Goal: Find contact information: Obtain details needed to contact an individual or organization

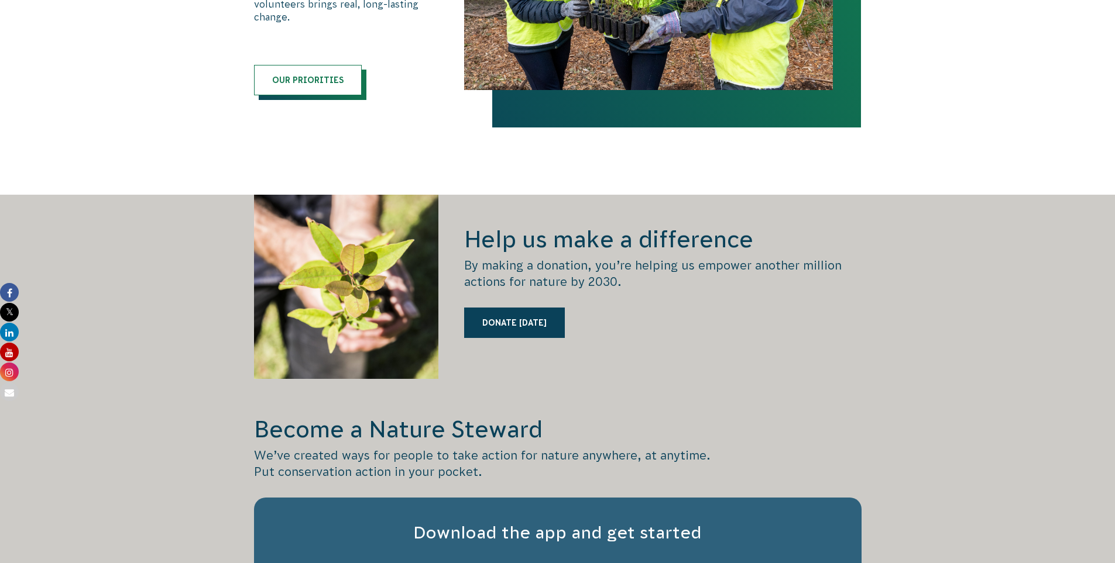
scroll to position [1826, 0]
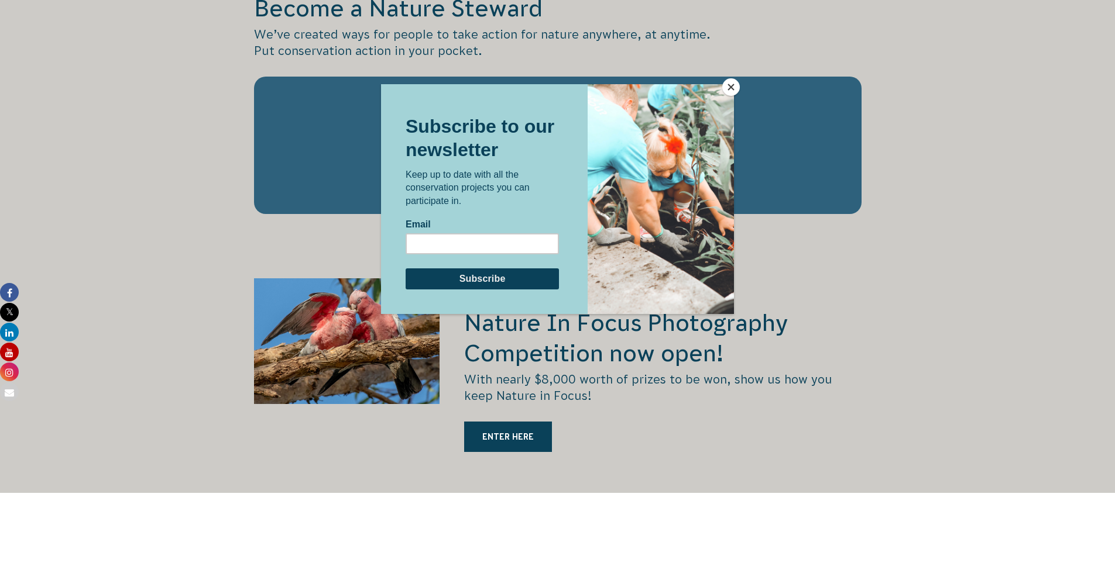
click at [729, 86] on button "Close" at bounding box center [731, 87] width 18 height 18
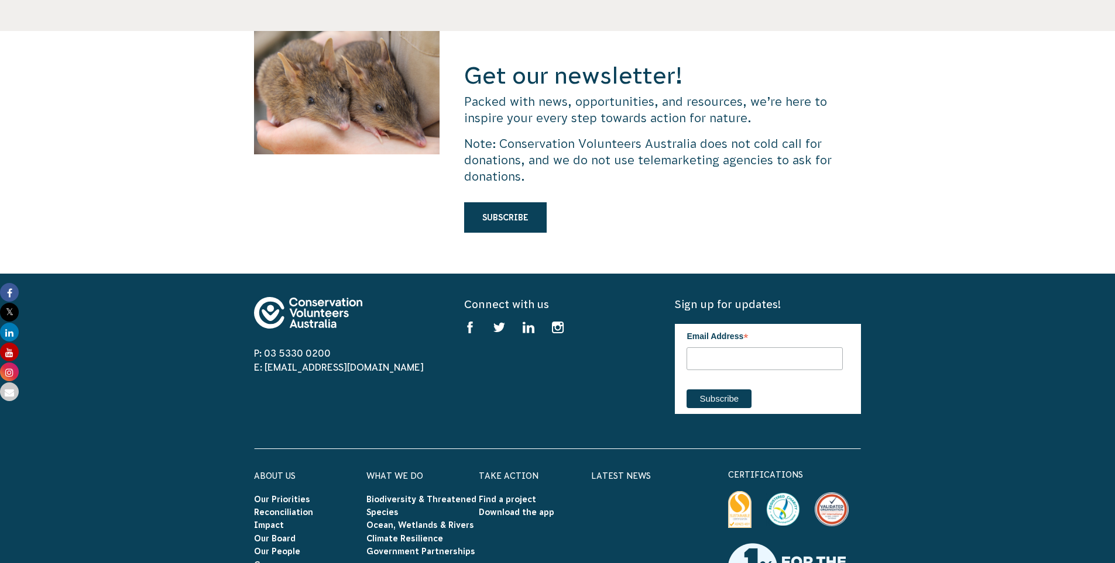
scroll to position [3197, 0]
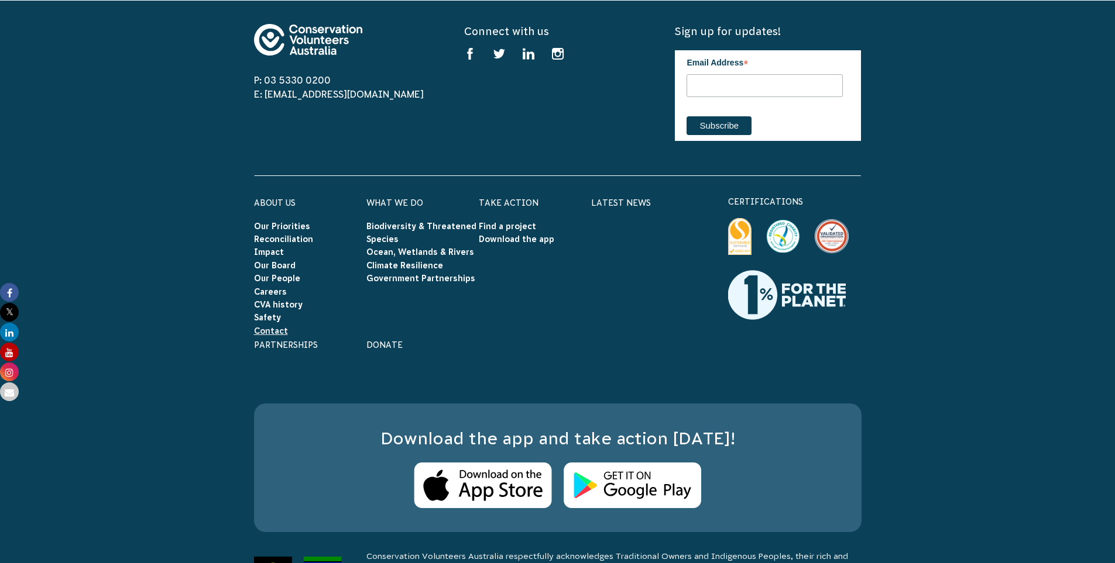
scroll to position [1929, 0]
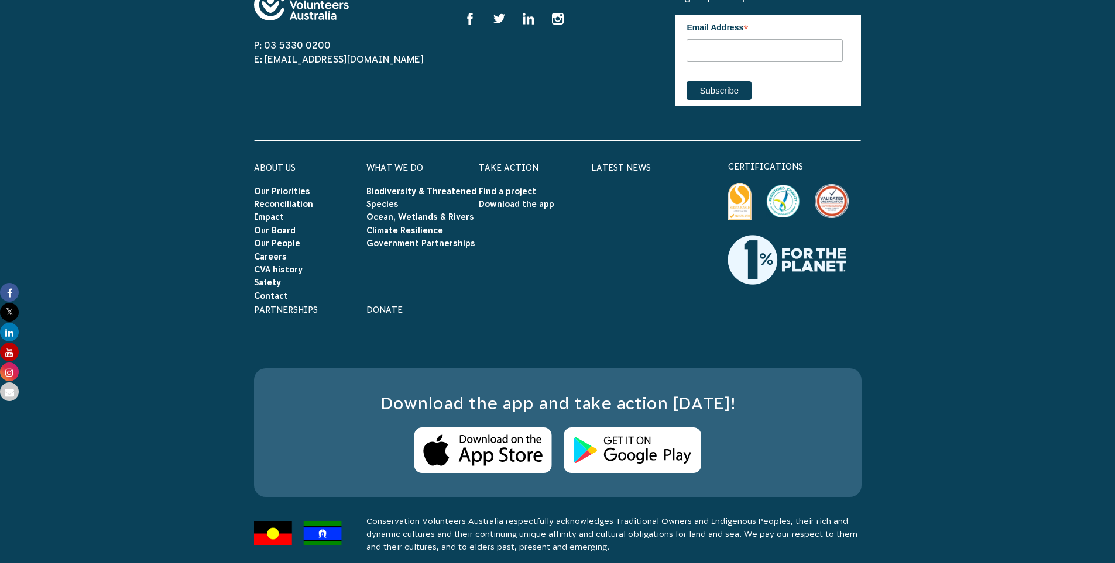
click at [957, 151] on footer "P: 03 5330 0200 E: info@cva.org.au Connect with us Find us on facebook Find us …" at bounding box center [557, 270] width 1115 height 611
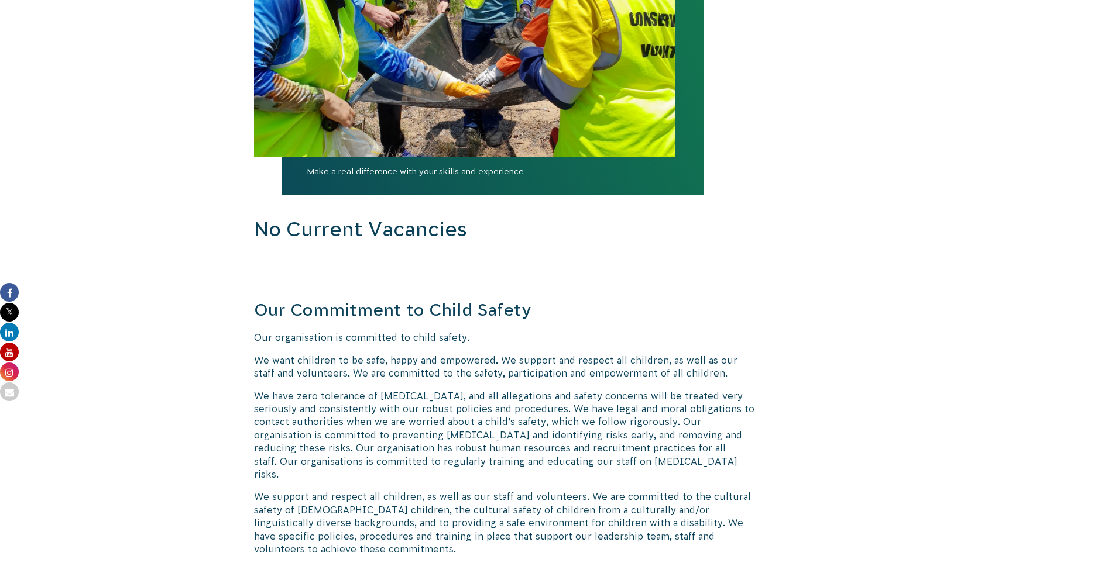
scroll to position [1226, 0]
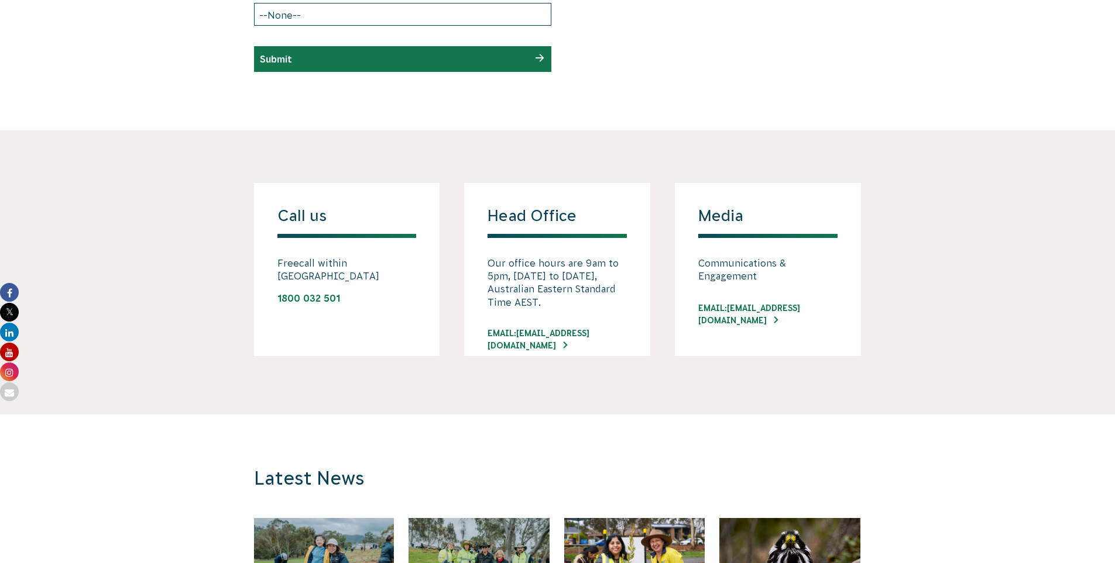
scroll to position [772, 0]
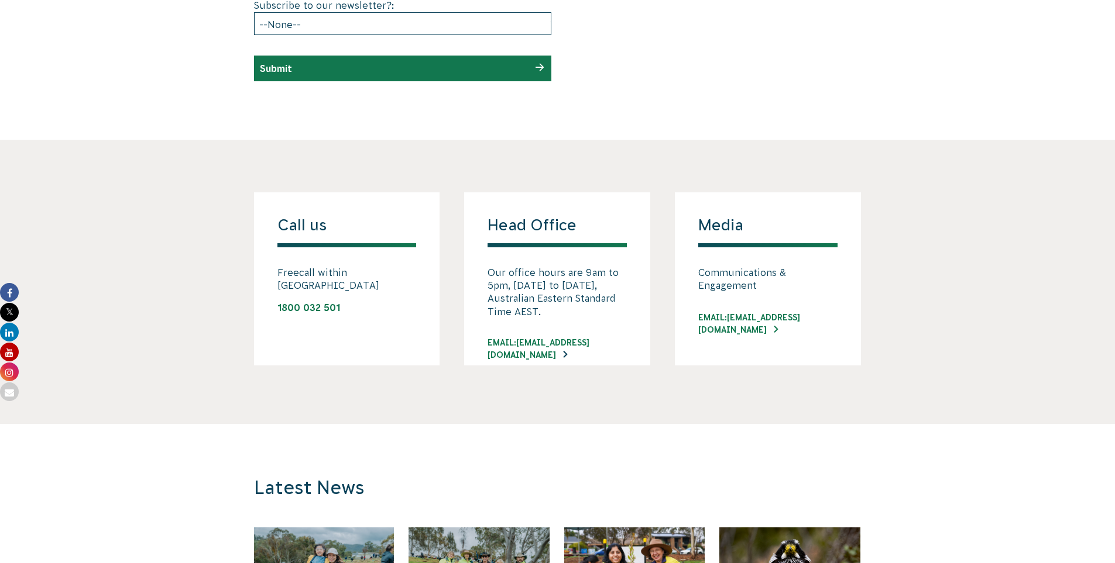
click at [609, 342] on link "EMAIL: [EMAIL_ADDRESS][DOMAIN_NAME]" at bounding box center [556, 349] width 139 height 25
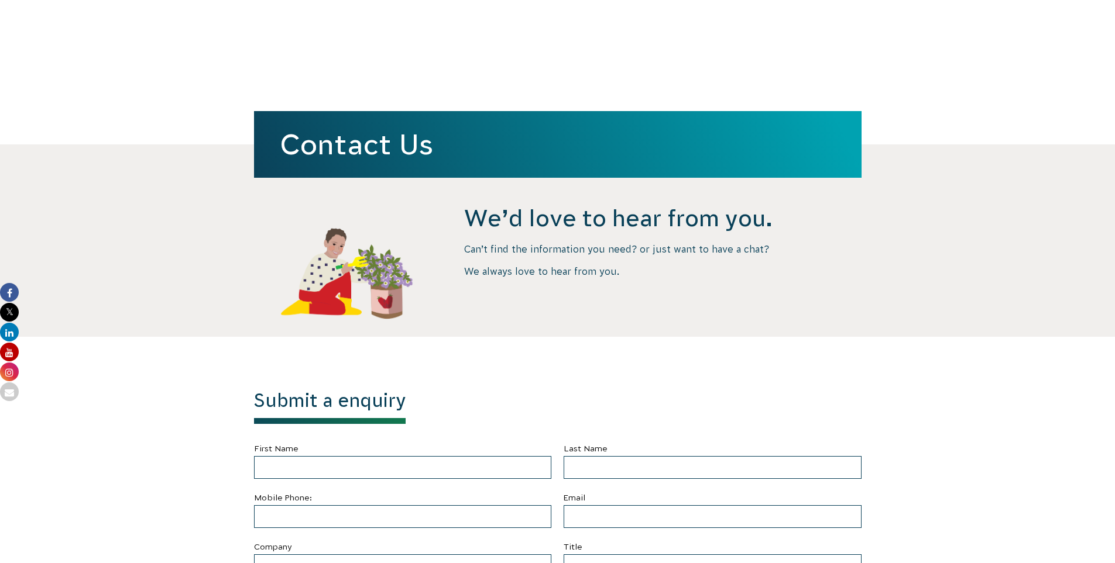
scroll to position [0, 0]
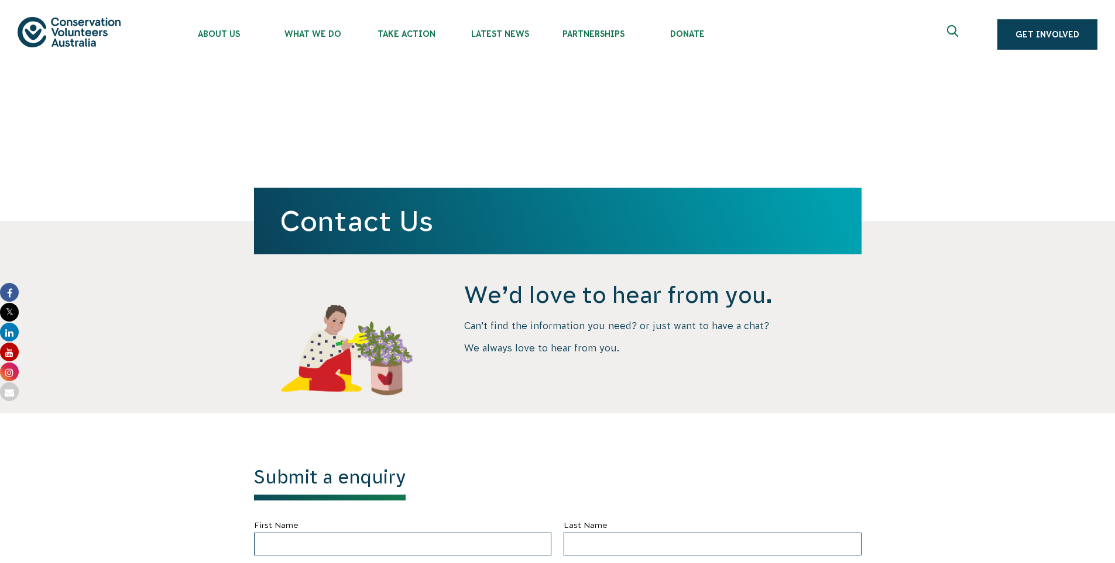
click at [69, 191] on div "Contact Us" at bounding box center [557, 145] width 1115 height 152
drag, startPoint x: 116, startPoint y: 63, endPoint x: 40, endPoint y: 26, distance: 84.8
click at [40, 26] on div "About Us Our Priorities Reconciliation Impact Our Board Our People Careers CVA …" at bounding box center [558, 34] width 1080 height 69
